Goal: Task Accomplishment & Management: Manage account settings

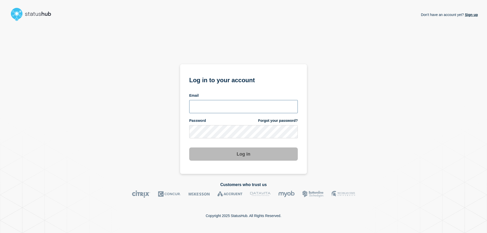
click at [205, 105] on input "email input" at bounding box center [243, 106] width 109 height 13
type input "[EMAIL_ADDRESS][DOMAIN_NAME]"
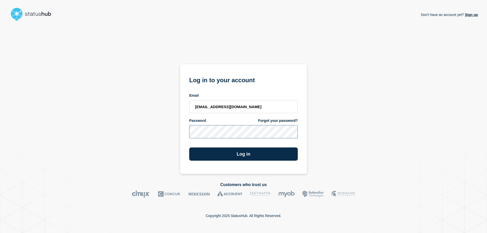
click at [189, 147] on button "Log in" at bounding box center [243, 153] width 109 height 13
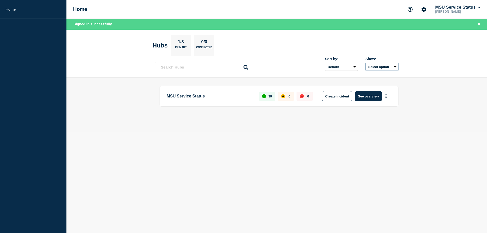
click at [395, 67] on button "Select option" at bounding box center [382, 67] width 33 height 8
click at [395, 67] on button "Select option All Open incidents Hubs" at bounding box center [382, 67] width 33 height 8
click at [387, 95] on icon "More actions" at bounding box center [386, 96] width 2 height 4
click at [375, 120] on link "View Status Page" at bounding box center [385, 118] width 37 height 4
click at [256, 162] on body "Home Home MSU Service Status [PERSON_NAME] Signed in successfully Hubs 1/3 Prim…" at bounding box center [243, 116] width 487 height 233
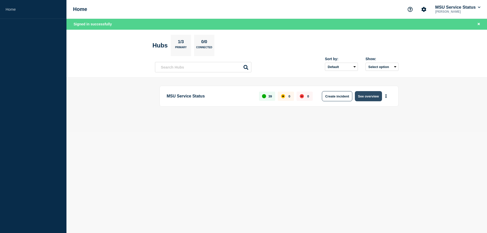
click at [368, 98] on button "See overview" at bounding box center [368, 96] width 27 height 10
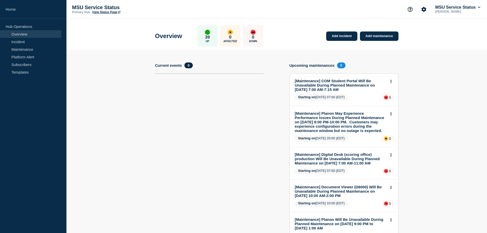
click at [319, 124] on link "[Maintenance] Planon May Experience Performance Issues During Planned Maintenan…" at bounding box center [341, 122] width 92 height 22
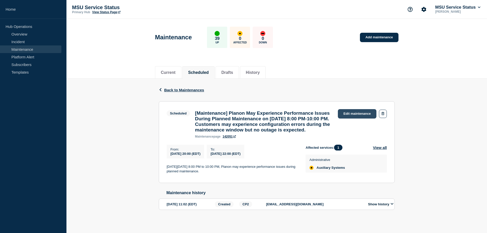
click at [348, 114] on link "Edit maintenance" at bounding box center [357, 113] width 39 height 9
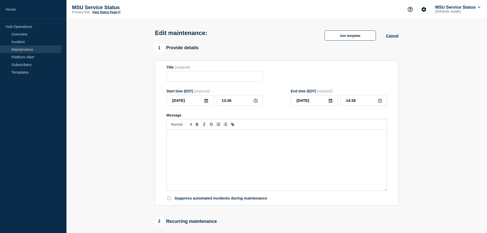
type input "[Maintenance] Planon May Experience Performance Issues During Planned Maintenan…"
type input "[DATE]"
type input "20:00"
type input "[DATE]"
type input "22:00"
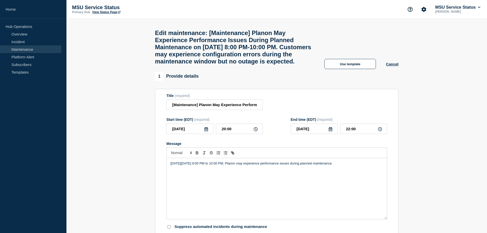
click at [330, 131] on icon at bounding box center [331, 129] width 4 height 4
click at [340, 199] on div "26" at bounding box center [340, 199] width 7 height 7
type input "[DATE]"
drag, startPoint x: 357, startPoint y: 145, endPoint x: 329, endPoint y: 144, distance: 27.9
click at [340, 134] on input "22:00" at bounding box center [363, 129] width 47 height 10
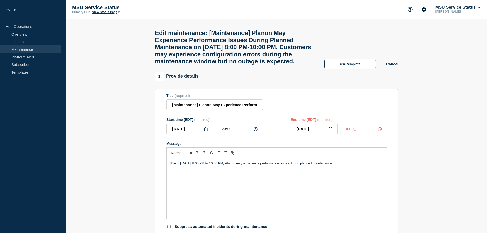
type input "01:00"
click at [205, 110] on input "[Maintenance] Planon May Experience Performance Issues During Planned Maintenan…" at bounding box center [214, 104] width 96 height 10
drag, startPoint x: 256, startPoint y: 120, endPoint x: 247, endPoint y: 119, distance: 8.7
click at [247, 110] on input "[Maintenance] Planon May Experience Performance Issues During Planned Maintenan…" at bounding box center [214, 104] width 96 height 10
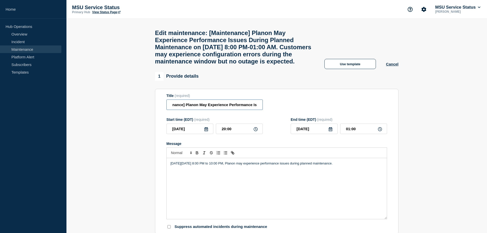
scroll to position [0, 0]
drag, startPoint x: 172, startPoint y: 120, endPoint x: 254, endPoint y: 120, distance: 82.2
click at [259, 110] on input "[Maintenance] Planon May Experience Performance Issues During Planned Maintenan…" at bounding box center [214, 104] width 96 height 10
click at [207, 110] on input "[Maintenance] Planon May Experience Performance Issues During Planned Maintenan…" at bounding box center [214, 104] width 96 height 10
drag, startPoint x: 257, startPoint y: 120, endPoint x: 154, endPoint y: 121, distance: 103.3
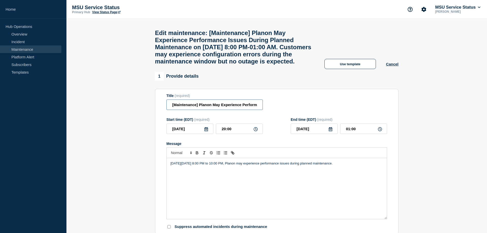
click at [166, 110] on input "[Maintenance] Planon May Experience Performance Issues During Planned Maintenan…" at bounding box center [214, 104] width 96 height 10
paste input "[Maintenance] Planon May Experience Performance Issues During Planned Maintenan…"
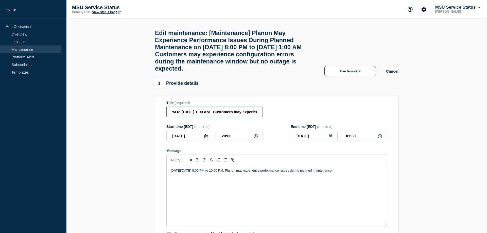
scroll to position [0, 202]
click at [213, 117] on input "[Maintenance] Planon May Experience Performance Issues During Planned Maintenan…" at bounding box center [214, 112] width 96 height 10
type input "[Maintenance] Planon May Experience Performance Issues During Planned Maintenan…"
click at [238, 204] on div "[DATE][DATE] 8:00 PM to 10:00 PM, Planon may experience performance issues duri…" at bounding box center [277, 195] width 220 height 61
click at [372, 173] on p "[DATE][DATE] 8:00 PM to 10:00 PM, Planon may experience performance issues duri…" at bounding box center [277, 170] width 213 height 5
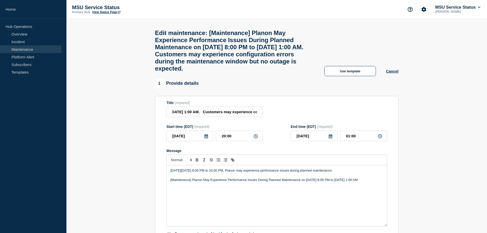
click at [248, 173] on p "[DATE][DATE] 8:00 PM to 10:00 PM, Planon may experience performance issues duri…" at bounding box center [277, 170] width 213 height 5
click at [246, 173] on p "[DATE][DATE] 8:00 PM to 10:00 PM, Planon may experience performance issues duri…" at bounding box center [277, 170] width 213 height 5
click at [291, 173] on p "[DATE][DATE] from 8:00 PM to [DATE] 1:00 PM, Planon may experience performance …" at bounding box center [277, 170] width 213 height 5
drag, startPoint x: 345, startPoint y: 33, endPoint x: 380, endPoint y: 103, distance: 78.0
click at [362, 21] on div "Edit maintenance: [Maintenance] Planon May Experience Performance Issues During…" at bounding box center [276, 49] width 255 height 60
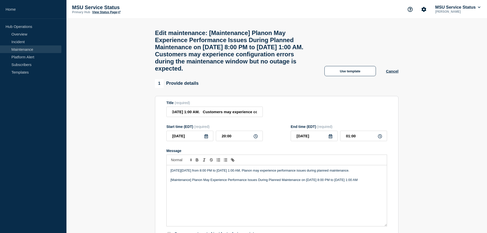
drag, startPoint x: 170, startPoint y: 202, endPoint x: 381, endPoint y: 203, distance: 211.9
click at [381, 203] on div "[DATE][DATE] from 8:00 PM to [DATE] 1:00 AM, Planon may experience performance …" at bounding box center [277, 195] width 220 height 61
drag, startPoint x: 169, startPoint y: 186, endPoint x: 220, endPoint y: 193, distance: 51.4
click at [220, 193] on div "[DATE][DATE] from 8:00 PM to [DATE] 1:00 AM, Planon may experience performance …" at bounding box center [277, 195] width 220 height 61
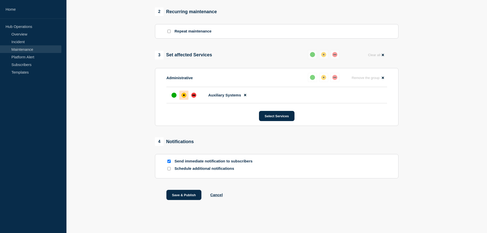
scroll to position [264, 0]
click at [174, 194] on button "Save & Publish" at bounding box center [183, 195] width 35 height 10
